Goal: Task Accomplishment & Management: Manage account settings

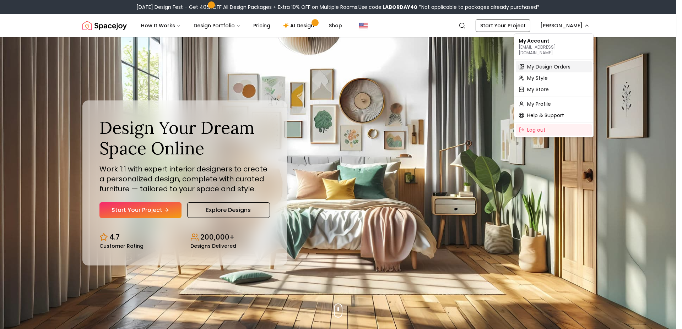
click at [528, 64] on span "My Design Orders" at bounding box center [548, 66] width 43 height 7
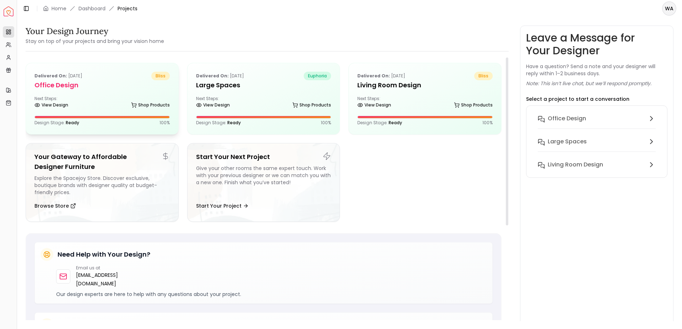
click at [64, 118] on div at bounding box center [102, 117] width 135 height 2
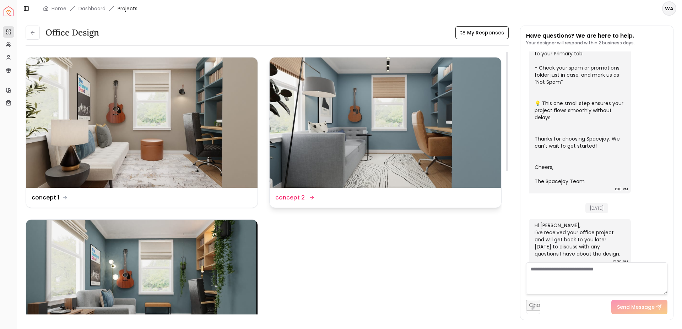
click at [342, 146] on img at bounding box center [384, 123] width 231 height 130
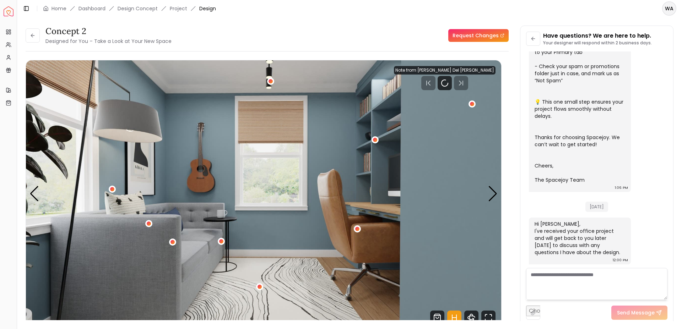
scroll to position [190, 0]
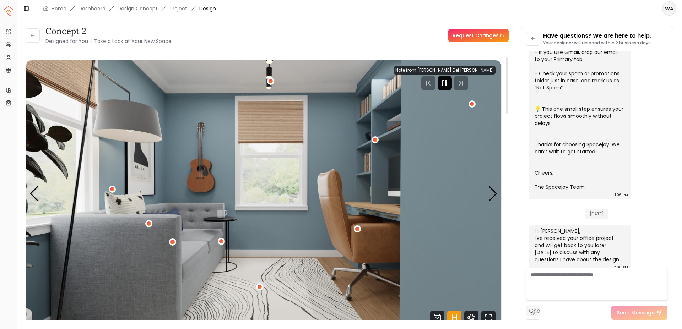
click at [447, 86] on rect "Pause" at bounding box center [445, 83] width 1 height 6
click at [491, 196] on div "Next slide" at bounding box center [493, 194] width 10 height 16
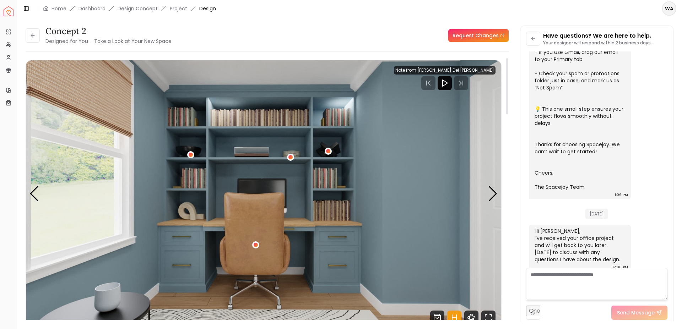
scroll to position [49, 0]
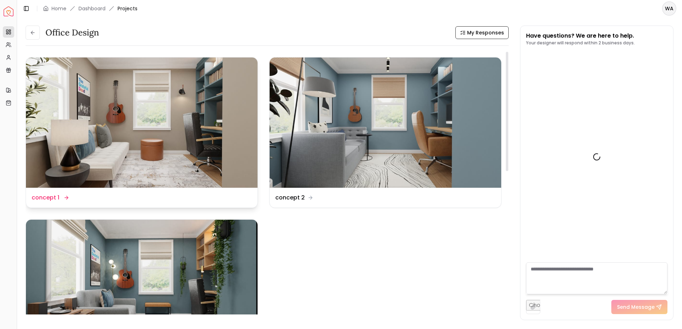
scroll to position [195, 0]
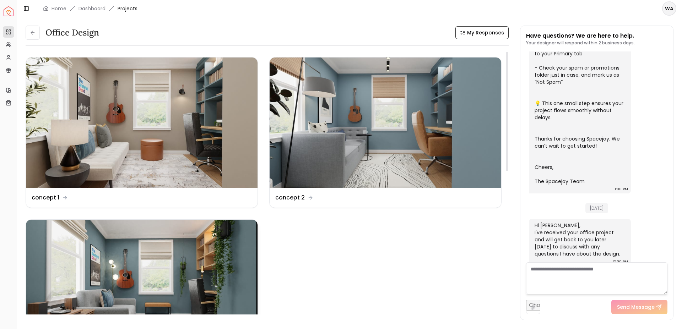
click at [165, 272] on img at bounding box center [141, 285] width 231 height 130
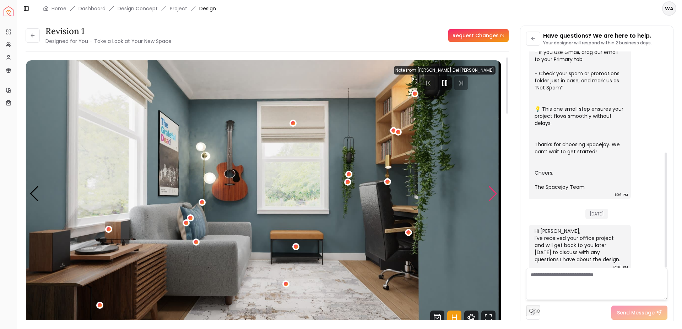
click at [489, 198] on div "Next slide" at bounding box center [493, 194] width 10 height 16
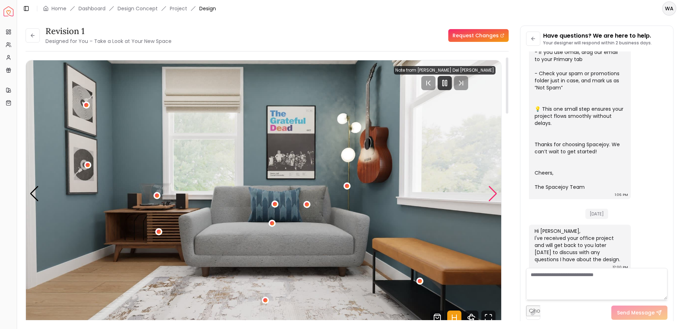
click at [489, 198] on div "Next slide" at bounding box center [493, 194] width 10 height 16
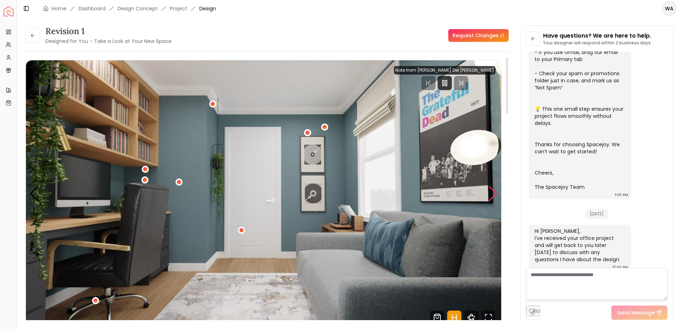
click at [489, 198] on div "Next slide" at bounding box center [493, 194] width 10 height 16
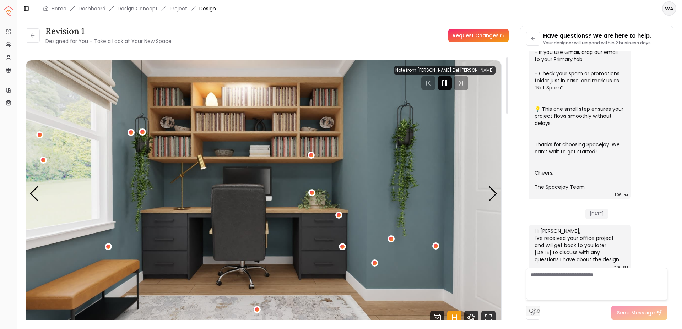
click at [449, 84] on icon "Pause" at bounding box center [444, 83] width 9 height 9
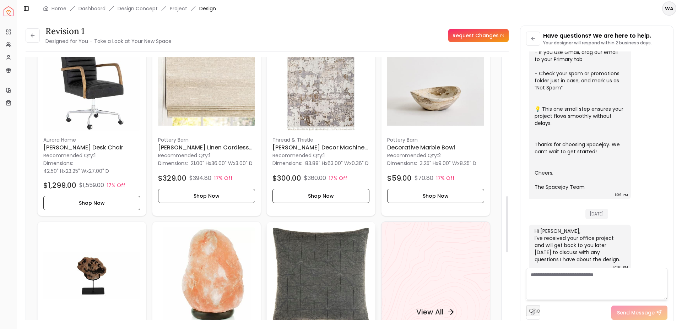
scroll to position [896, 0]
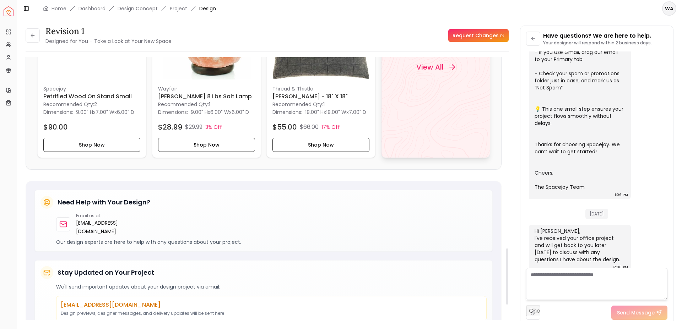
click at [420, 77] on div "View All" at bounding box center [435, 66] width 56 height 21
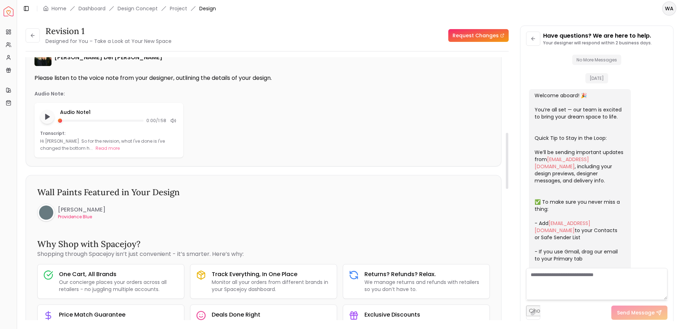
scroll to position [294, 0]
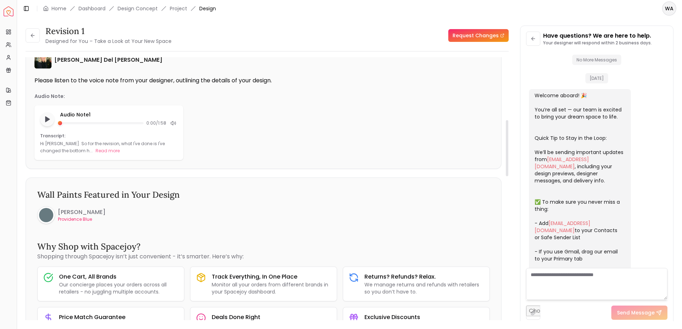
click at [48, 213] on div at bounding box center [46, 215] width 14 height 14
click at [51, 214] on div at bounding box center [46, 215] width 14 height 14
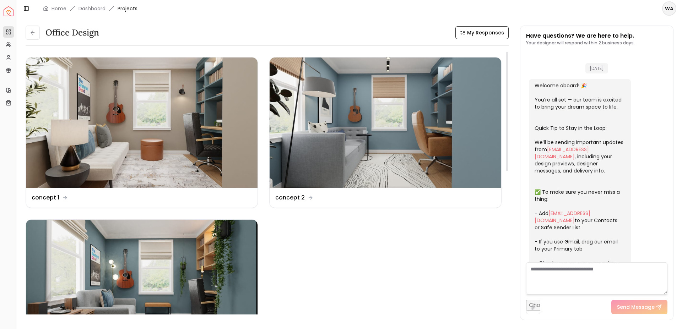
scroll to position [195, 0]
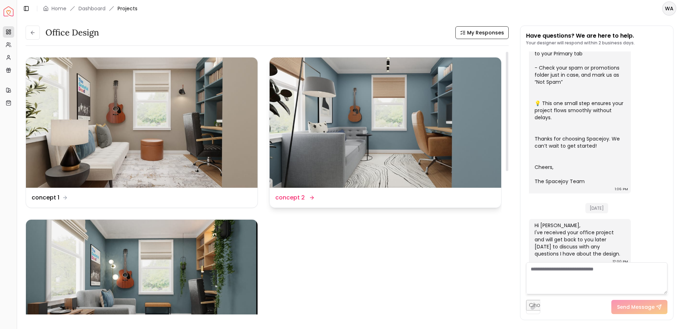
click at [443, 118] on img at bounding box center [384, 123] width 231 height 130
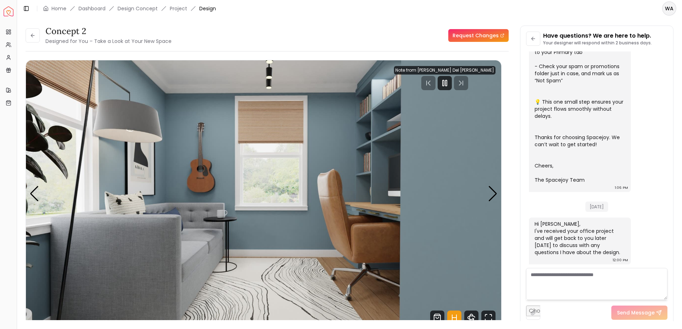
scroll to position [190, 0]
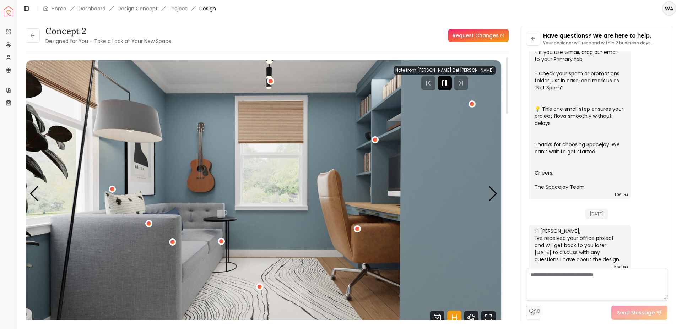
click at [449, 82] on icon "Pause" at bounding box center [444, 83] width 9 height 9
click at [497, 193] on img "1 / 5" at bounding box center [263, 193] width 475 height 267
click at [493, 193] on div "Next slide" at bounding box center [493, 194] width 10 height 16
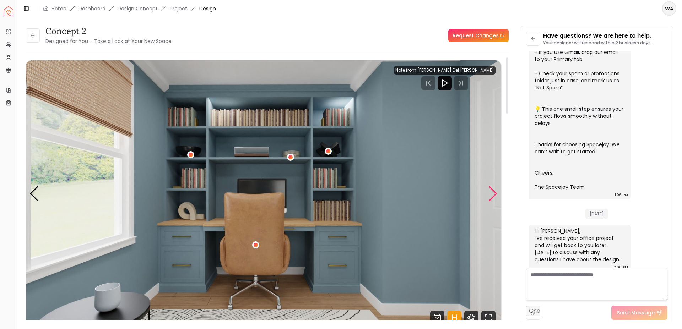
click at [493, 193] on div "Next slide" at bounding box center [493, 194] width 10 height 16
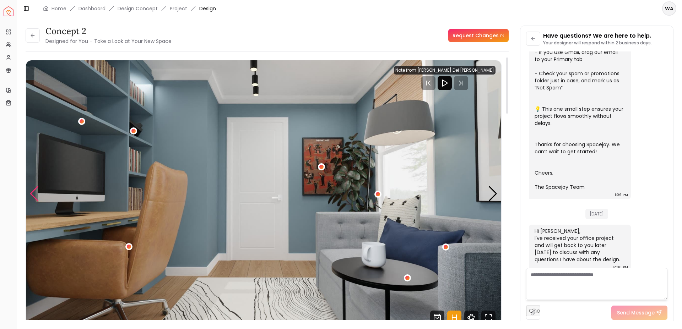
click at [30, 191] on div "Previous slide" at bounding box center [34, 194] width 10 height 16
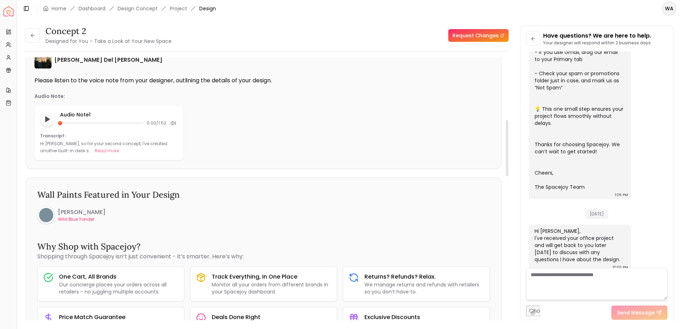
scroll to position [0, 0]
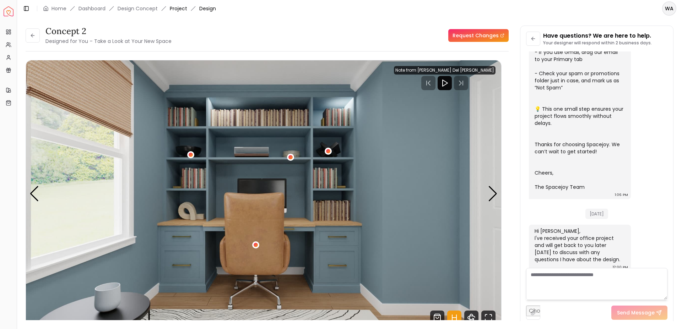
click at [181, 11] on link "Project" at bounding box center [178, 8] width 17 height 7
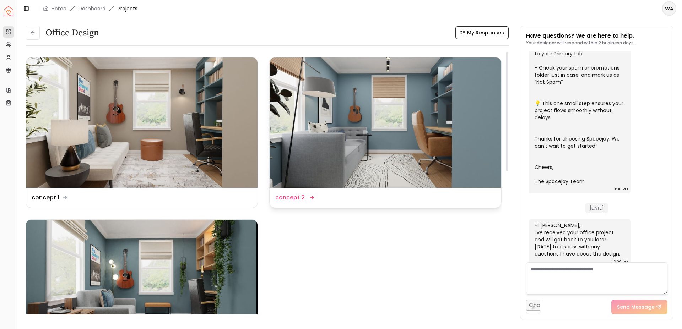
click at [353, 132] on img at bounding box center [384, 123] width 231 height 130
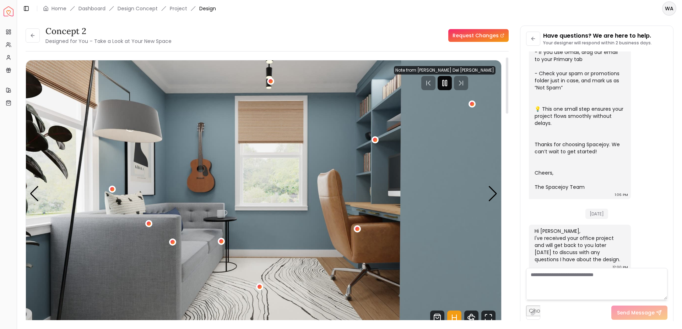
click at [449, 80] on icon "Pause" at bounding box center [444, 83] width 9 height 9
click at [183, 9] on link "Project" at bounding box center [178, 8] width 17 height 7
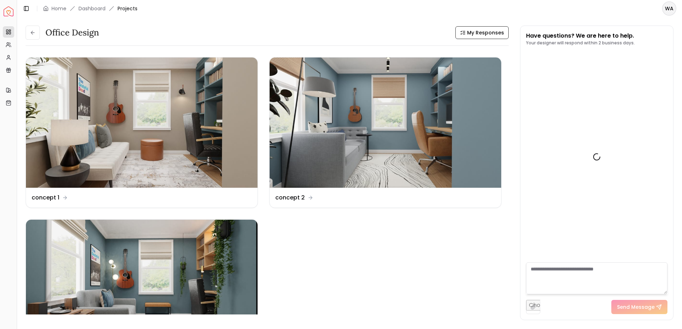
scroll to position [195, 0]
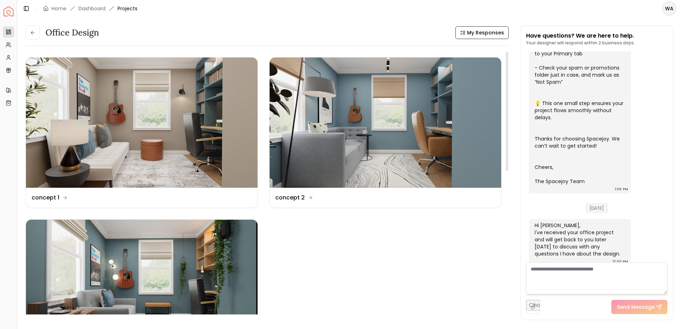
click at [151, 254] on img at bounding box center [141, 285] width 231 height 130
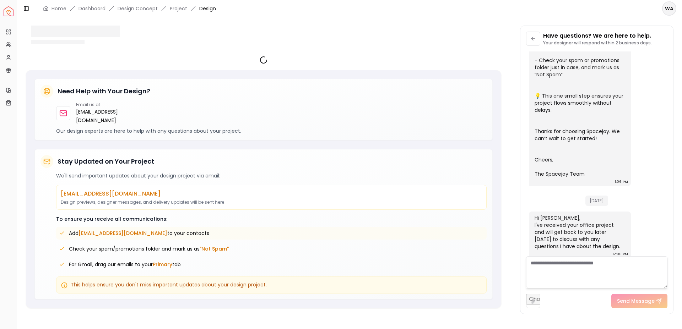
scroll to position [190, 0]
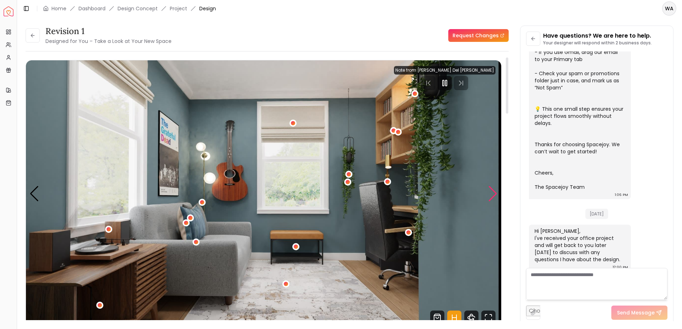
click at [493, 198] on div "Next slide" at bounding box center [493, 194] width 10 height 16
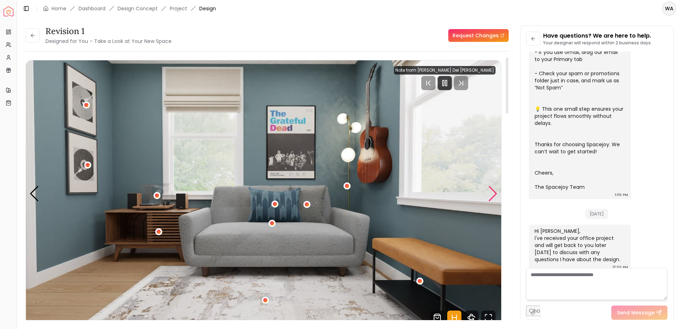
click at [493, 198] on div "Next slide" at bounding box center [493, 194] width 10 height 16
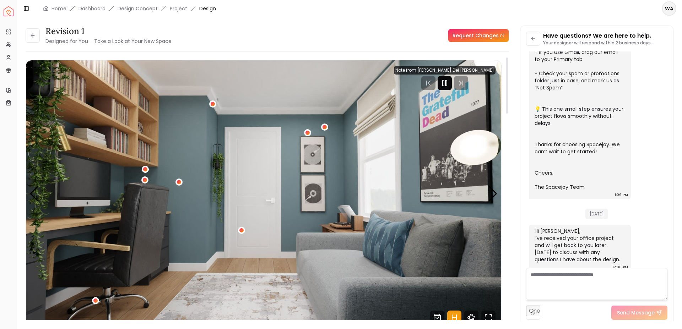
click at [449, 80] on icon "Pause" at bounding box center [444, 83] width 9 height 9
click at [496, 191] on div "Next slide" at bounding box center [493, 194] width 10 height 16
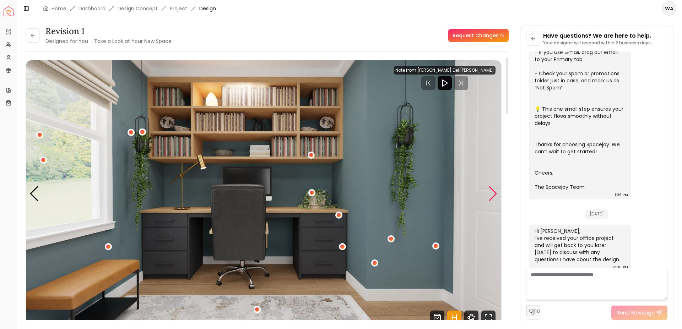
click at [497, 188] on div "Next slide" at bounding box center [493, 194] width 10 height 16
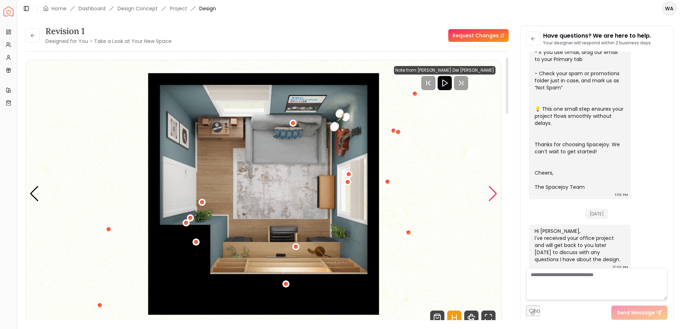
click at [497, 188] on div "Next slide" at bounding box center [493, 194] width 10 height 16
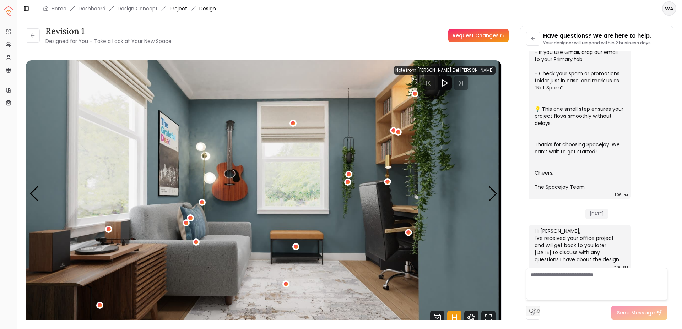
click at [178, 10] on link "Project" at bounding box center [178, 8] width 17 height 7
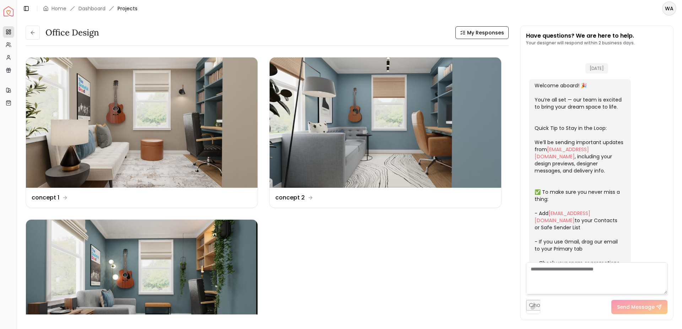
scroll to position [195, 0]
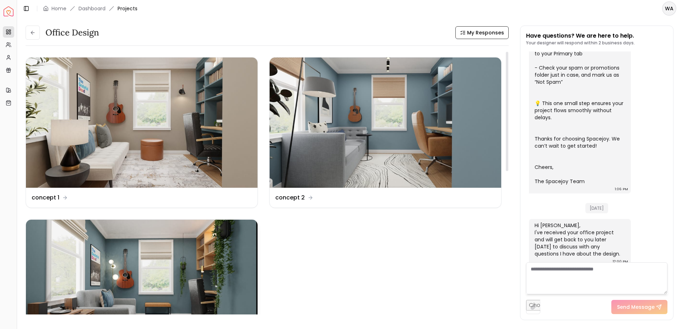
click at [175, 266] on img at bounding box center [141, 285] width 231 height 130
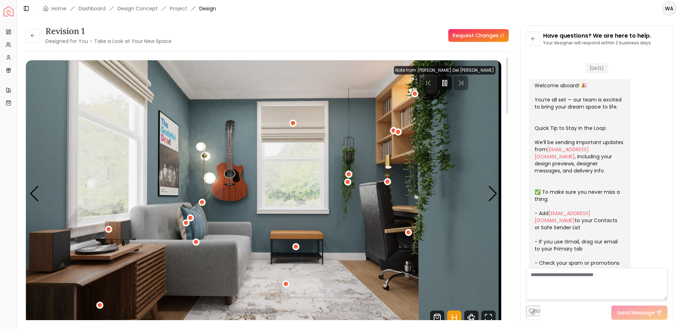
scroll to position [190, 0]
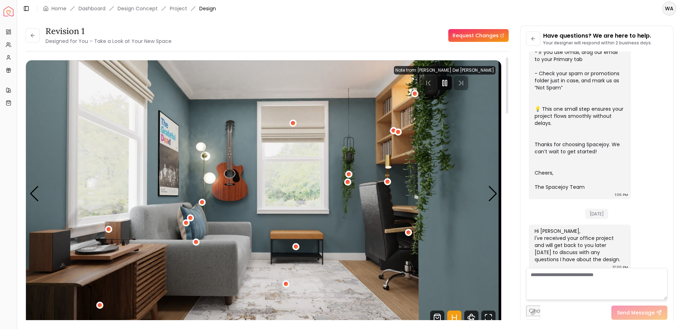
click at [449, 82] on icon "Pause" at bounding box center [444, 83] width 9 height 9
click at [493, 193] on div "Next slide" at bounding box center [493, 194] width 10 height 16
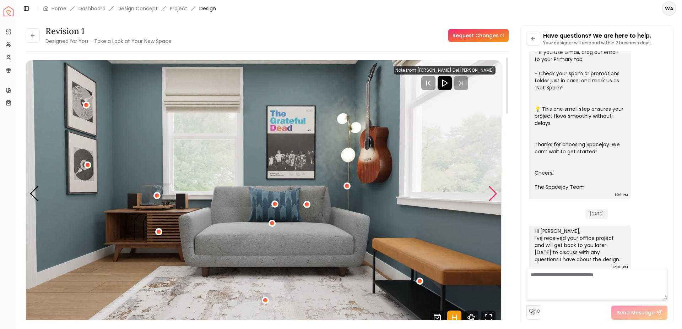
click at [493, 193] on div "Next slide" at bounding box center [493, 194] width 10 height 16
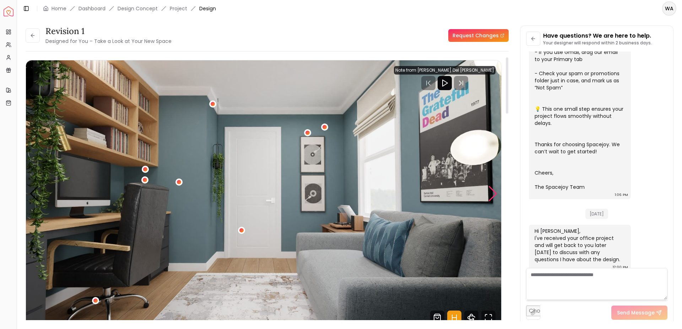
click at [493, 193] on div "Next slide" at bounding box center [493, 194] width 10 height 16
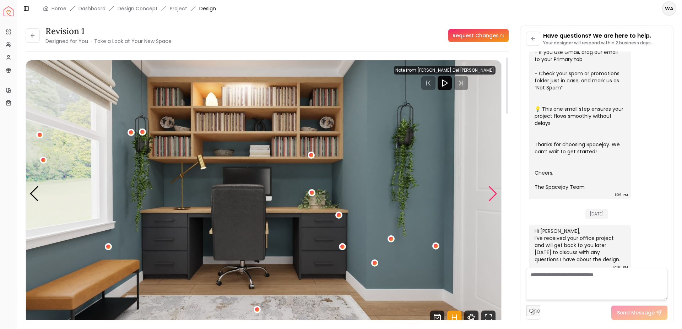
click at [492, 193] on div "Next slide" at bounding box center [493, 194] width 10 height 16
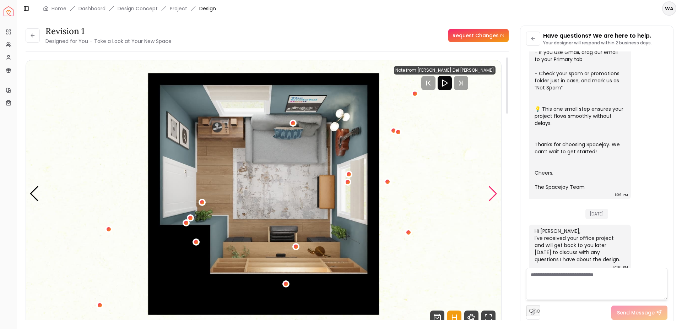
click at [492, 193] on div "Next slide" at bounding box center [493, 194] width 10 height 16
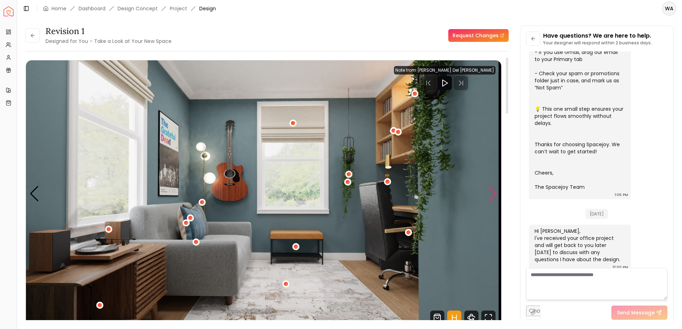
click at [492, 193] on div "Next slide" at bounding box center [493, 194] width 10 height 16
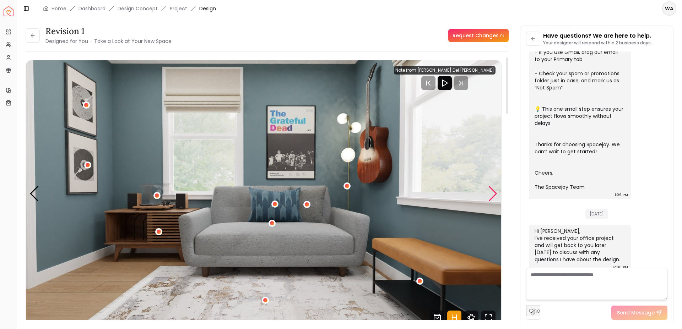
click at [492, 193] on div "Next slide" at bounding box center [493, 194] width 10 height 16
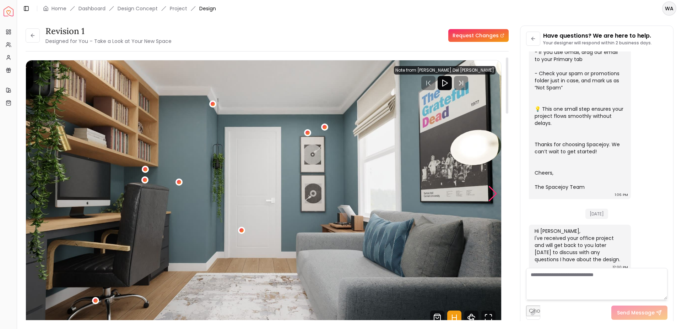
click at [492, 193] on div "Next slide" at bounding box center [493, 194] width 10 height 16
